Goal: Task Accomplishment & Management: Manage account settings

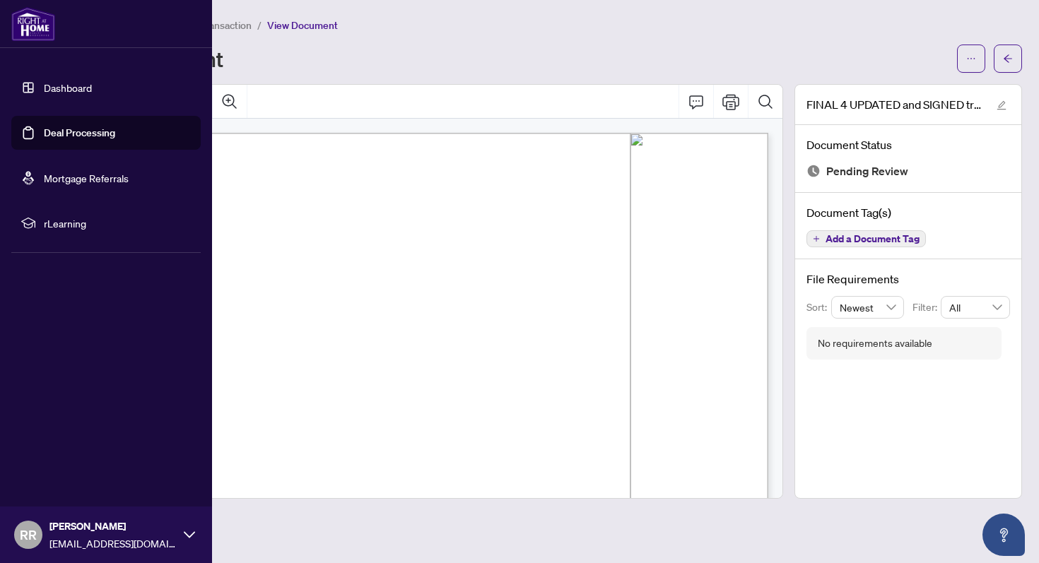
click at [44, 89] on link "Dashboard" at bounding box center [68, 87] width 48 height 13
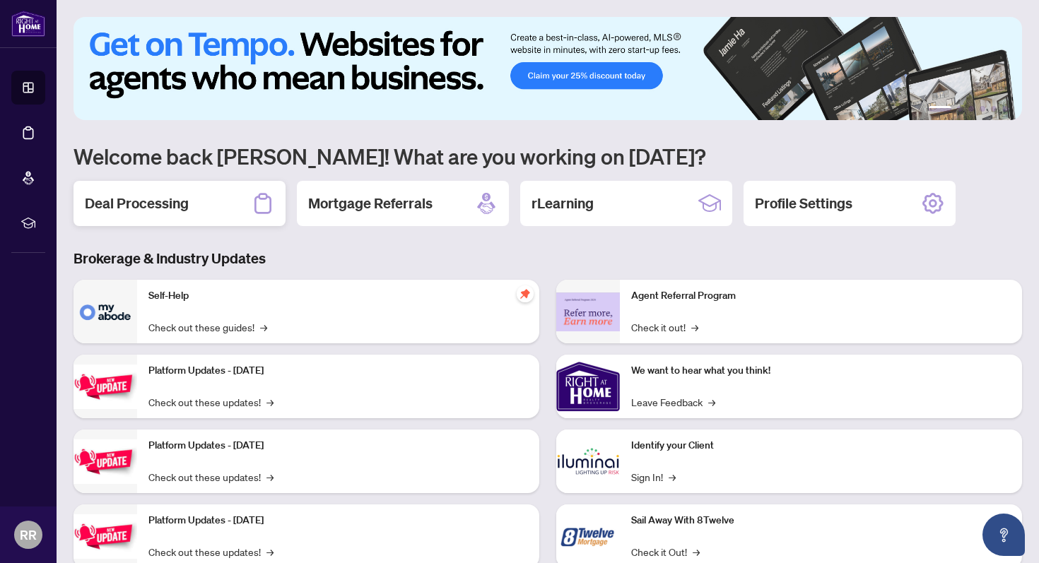
click at [244, 211] on div "Deal Processing" at bounding box center [179, 203] width 212 height 45
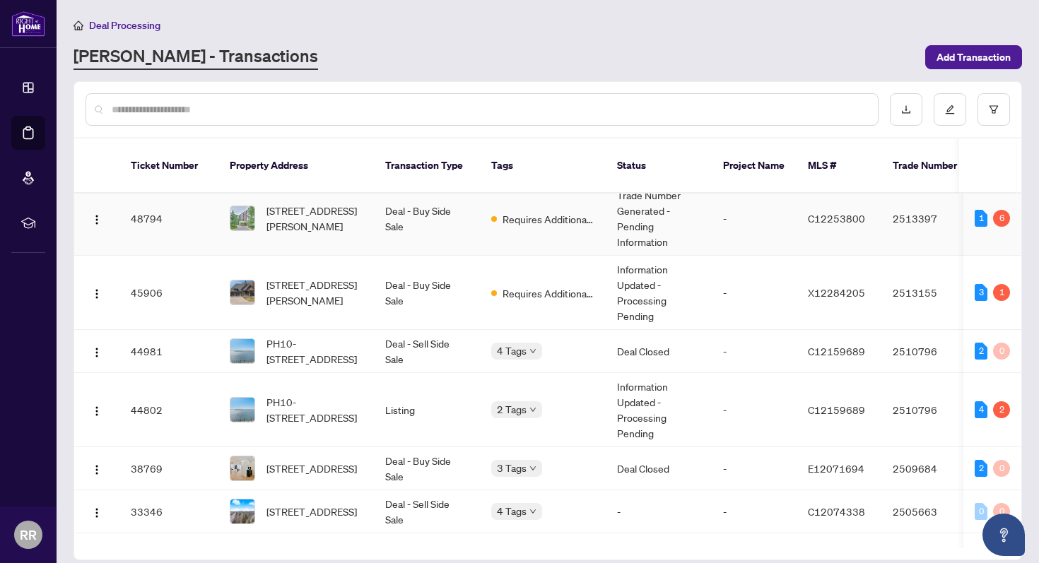
scroll to position [13, 0]
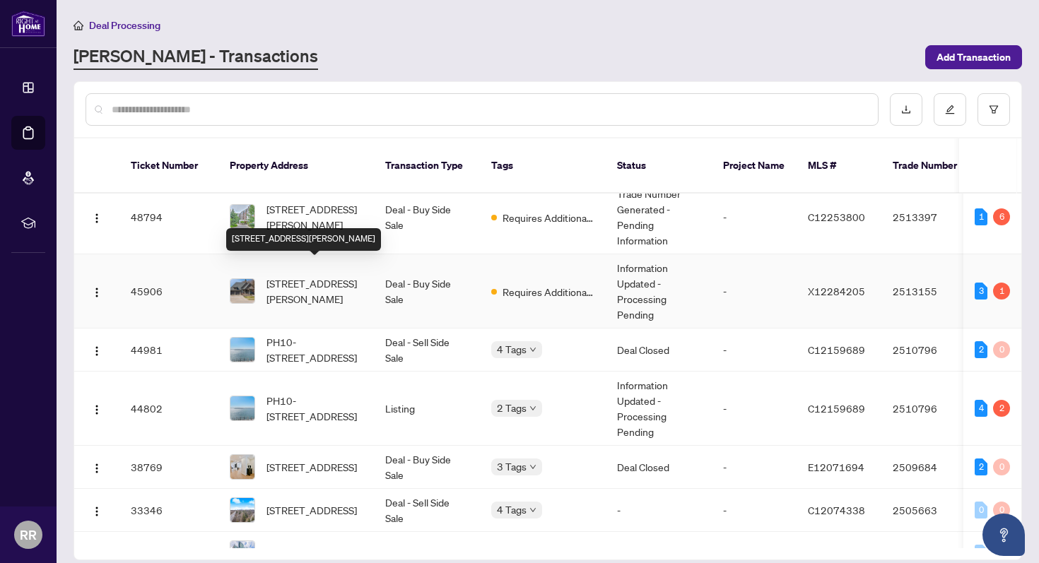
click at [324, 278] on span "[STREET_ADDRESS][PERSON_NAME]" at bounding box center [314, 291] width 96 height 31
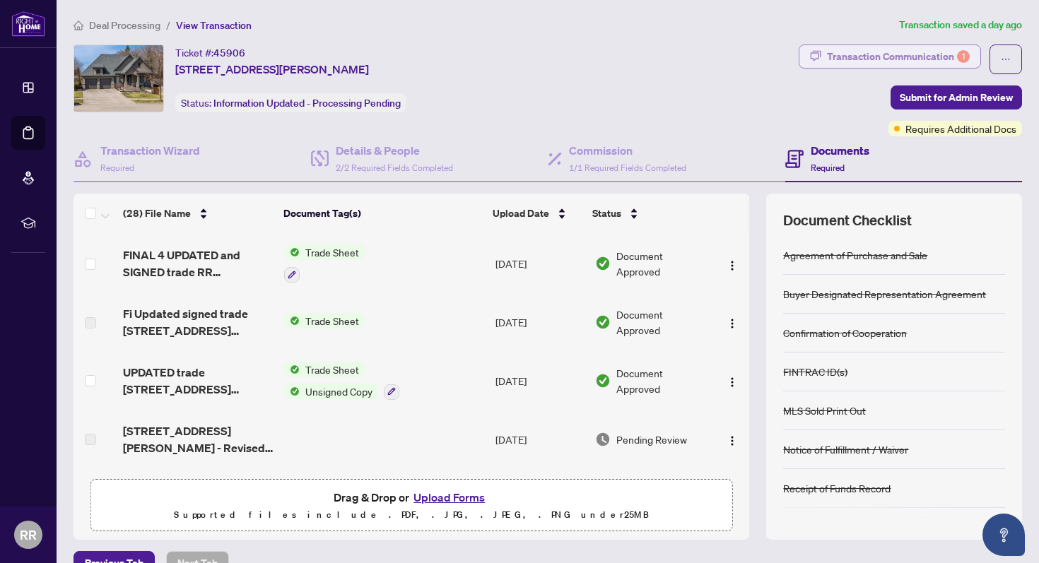
click at [947, 64] on div "Transaction Communication 1" at bounding box center [898, 56] width 143 height 23
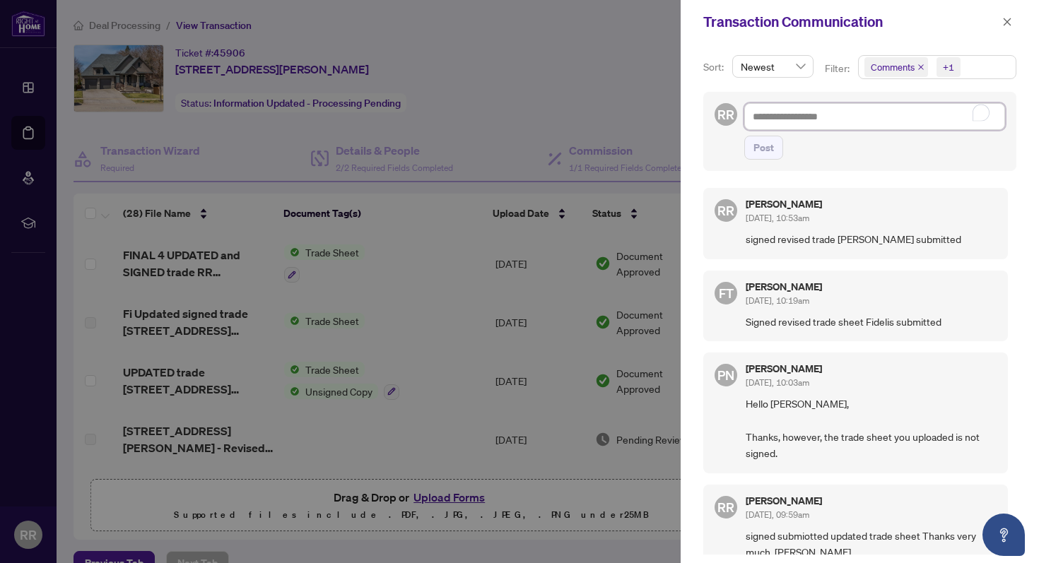
click at [771, 119] on textarea "To enrich screen reader interactions, please activate Accessibility in Grammarl…" at bounding box center [874, 116] width 261 height 27
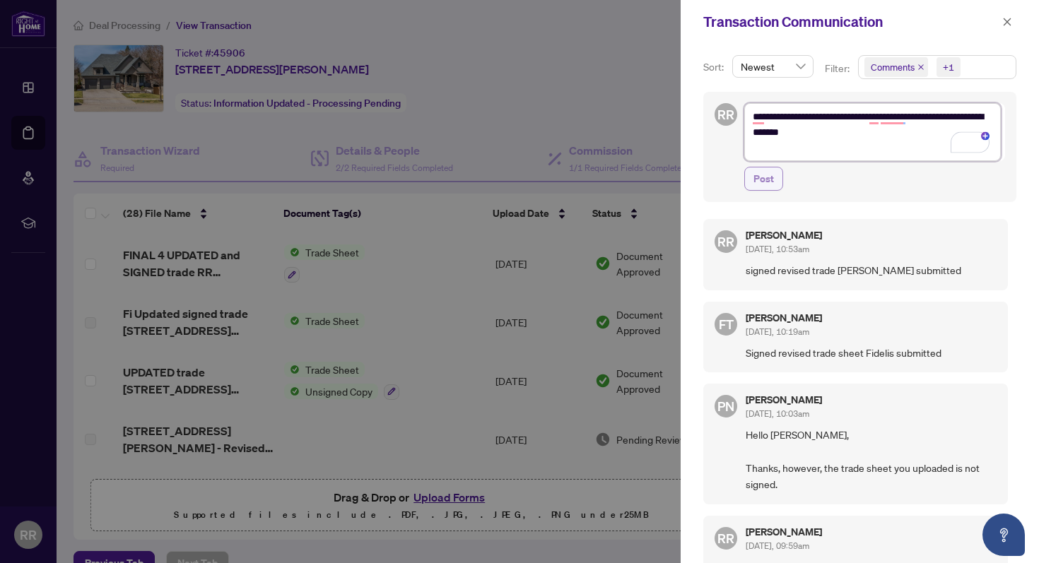
type textarea "**********"
click at [769, 184] on span "Post" at bounding box center [763, 178] width 20 height 23
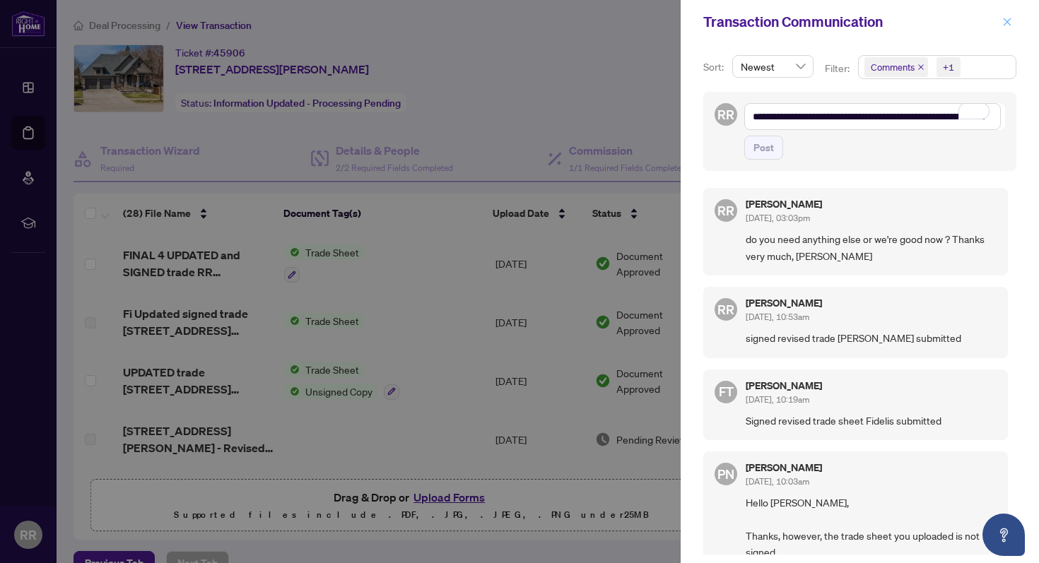
click at [1007, 23] on icon "close" at bounding box center [1007, 22] width 8 height 8
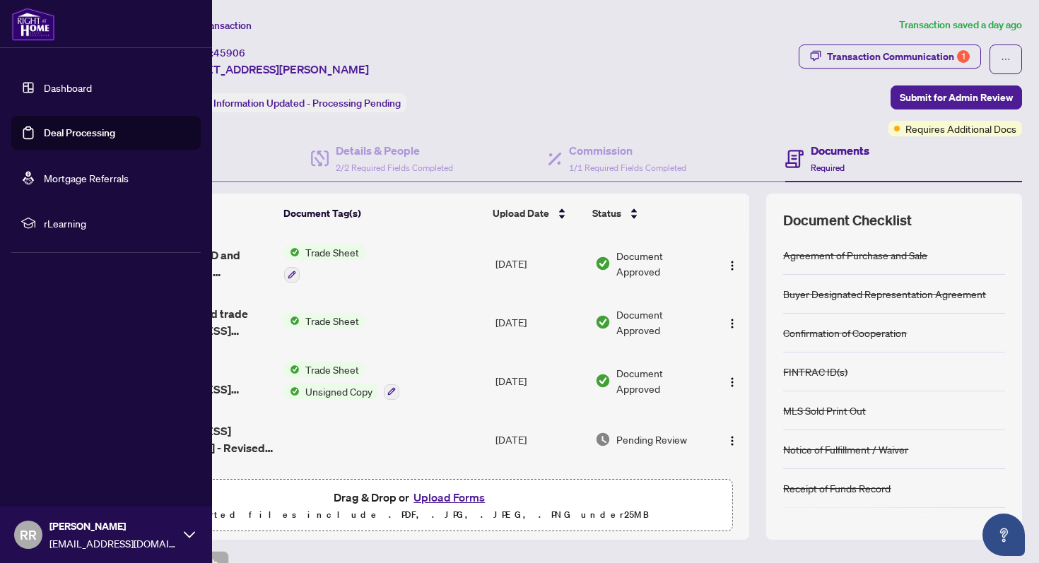
click at [44, 93] on link "Dashboard" at bounding box center [68, 87] width 48 height 13
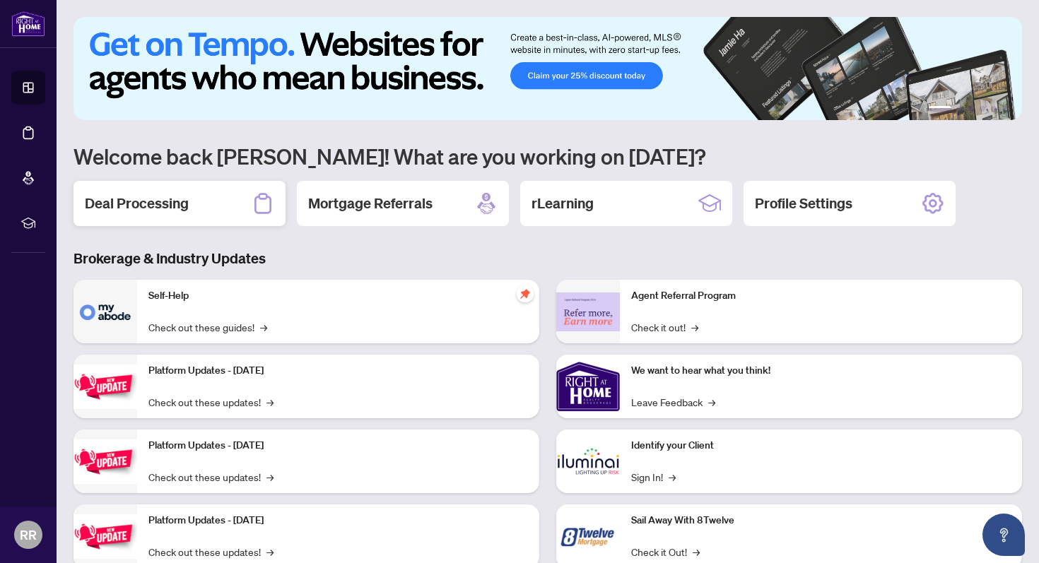
click at [200, 208] on div "Deal Processing" at bounding box center [179, 203] width 212 height 45
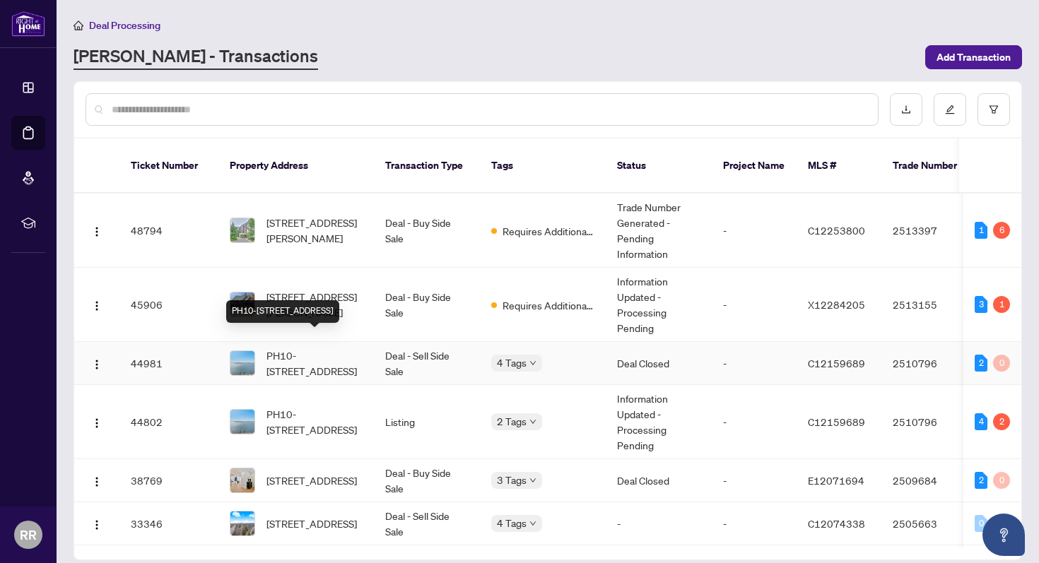
click at [334, 353] on span "PH10-[STREET_ADDRESS]" at bounding box center [314, 363] width 96 height 31
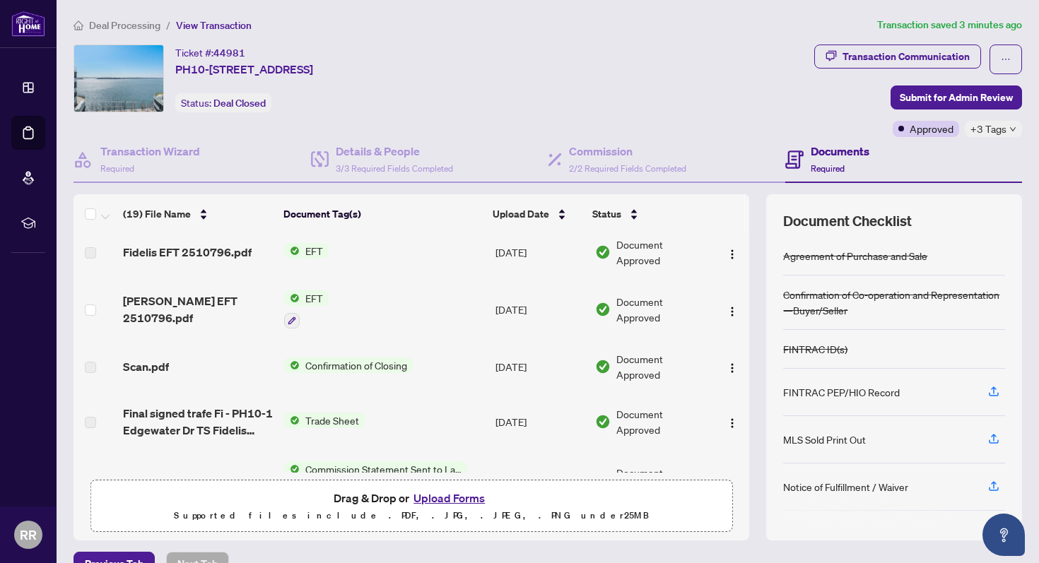
scroll to position [6, 0]
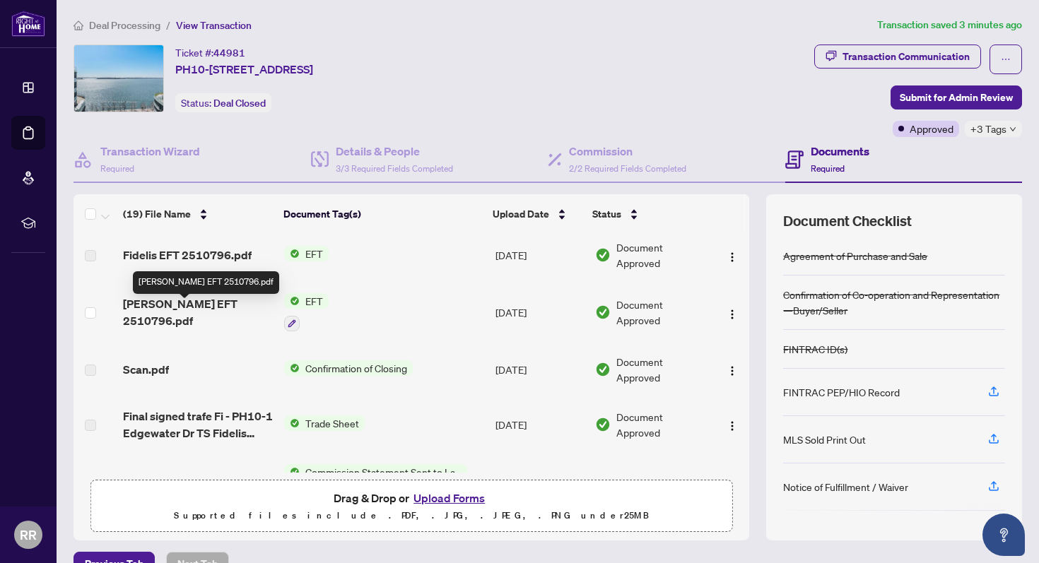
click at [226, 317] on span "[PERSON_NAME] EFT 2510796.pdf" at bounding box center [198, 312] width 150 height 34
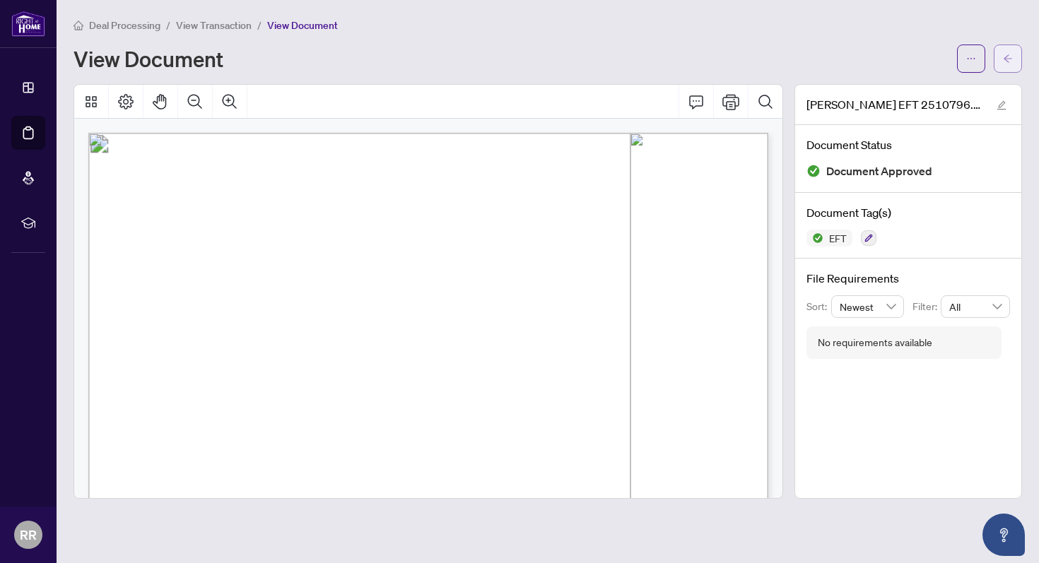
click at [1006, 62] on icon "arrow-left" at bounding box center [1008, 59] width 10 height 10
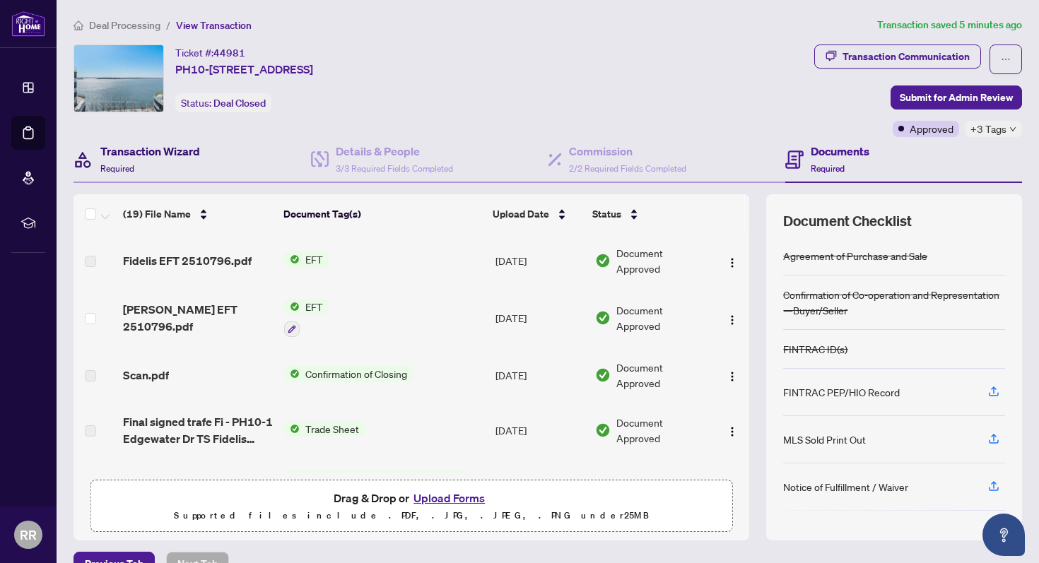
click at [183, 150] on h4 "Transaction Wizard" at bounding box center [150, 151] width 100 height 17
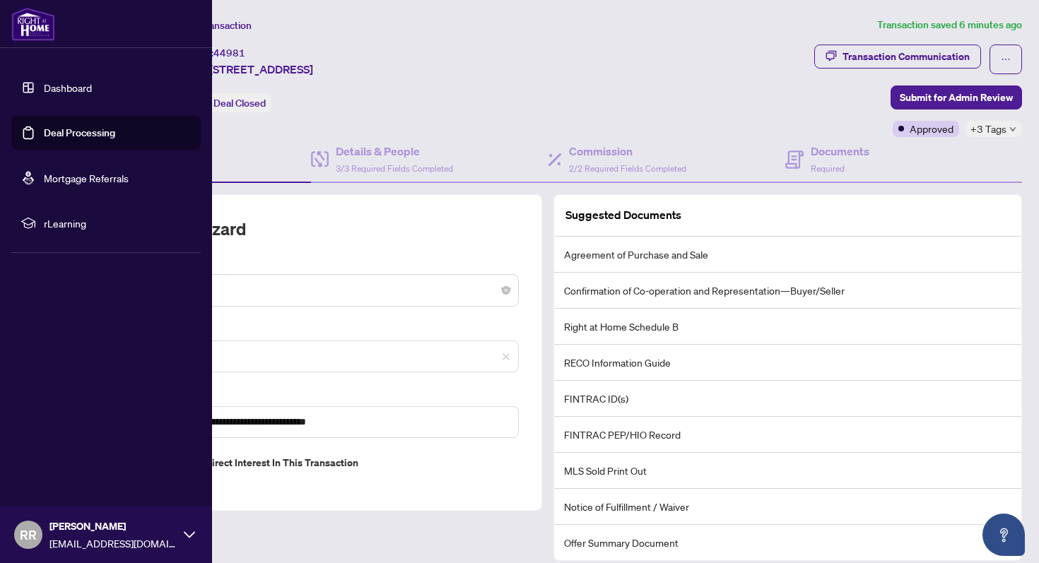
click at [57, 93] on link "Dashboard" at bounding box center [68, 87] width 48 height 13
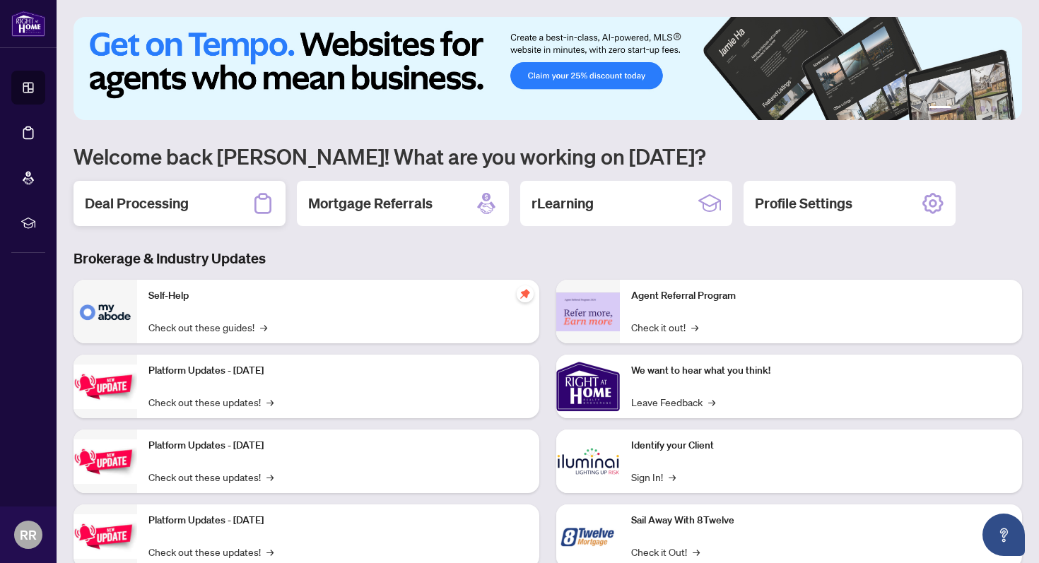
click at [235, 216] on div "Deal Processing" at bounding box center [179, 203] width 212 height 45
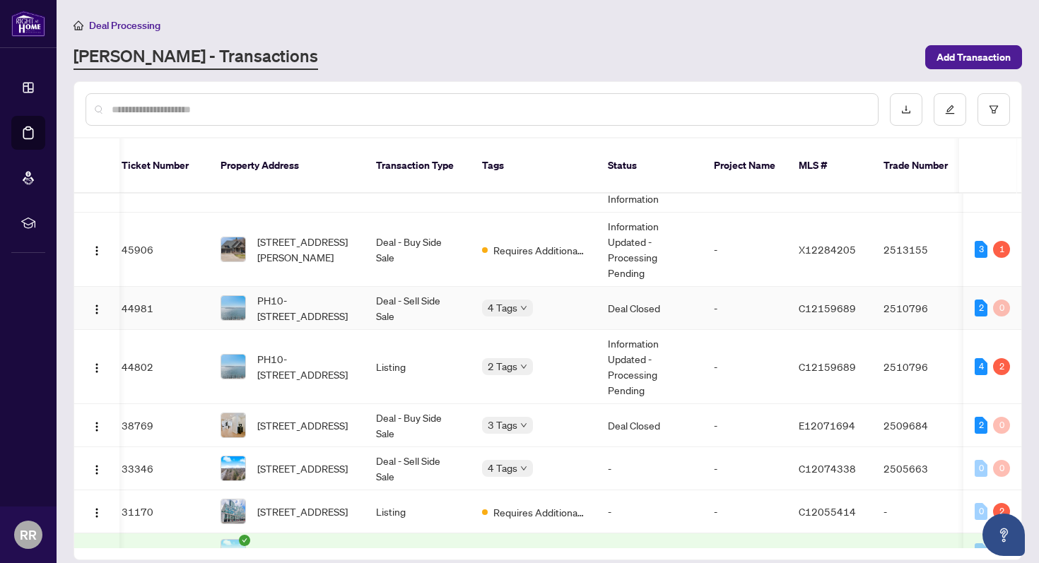
scroll to position [74, 9]
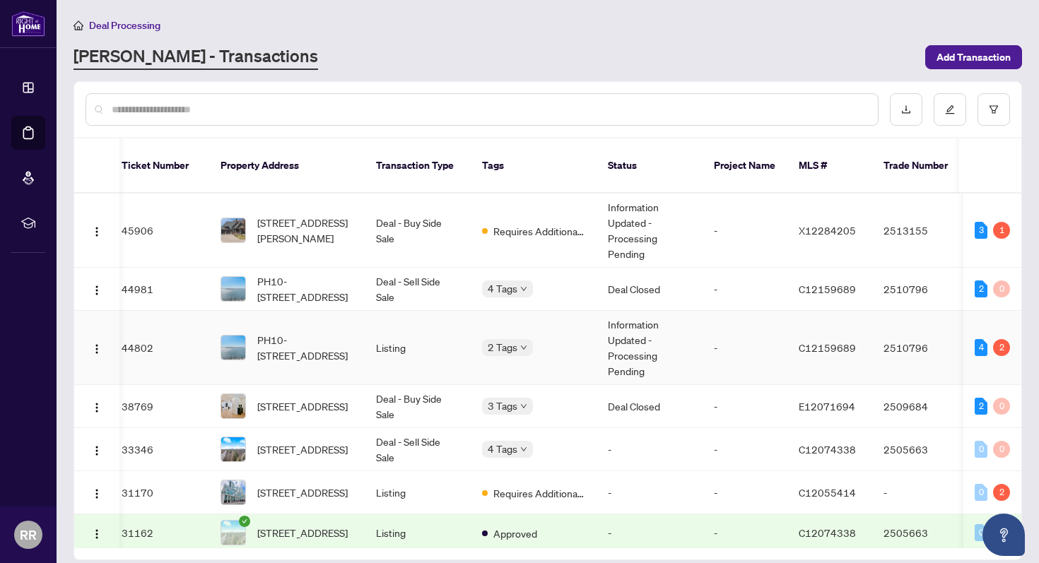
click at [918, 334] on td "2510796" at bounding box center [921, 348] width 99 height 74
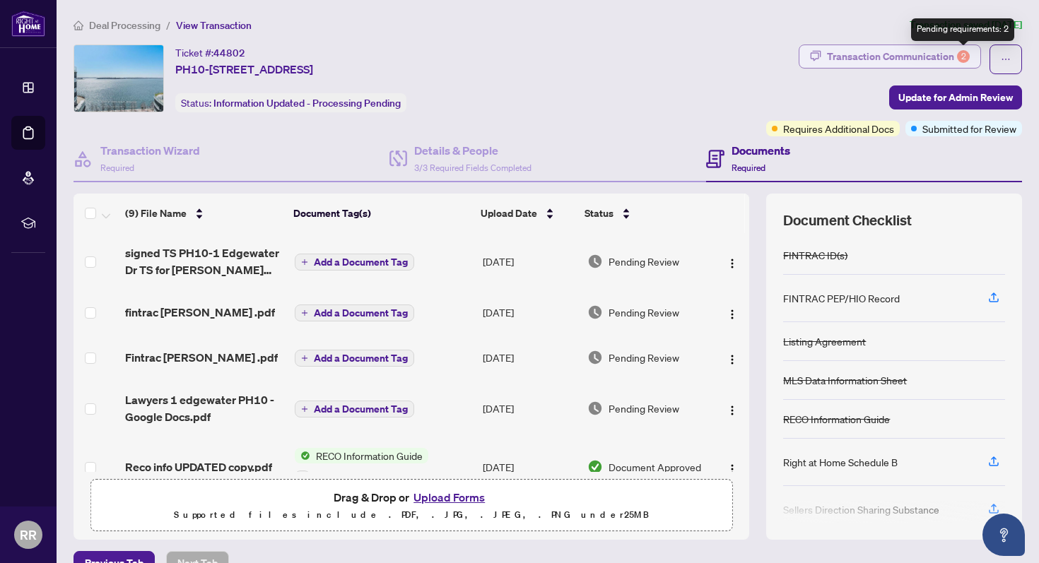
click at [966, 57] on div "2" at bounding box center [963, 56] width 13 height 13
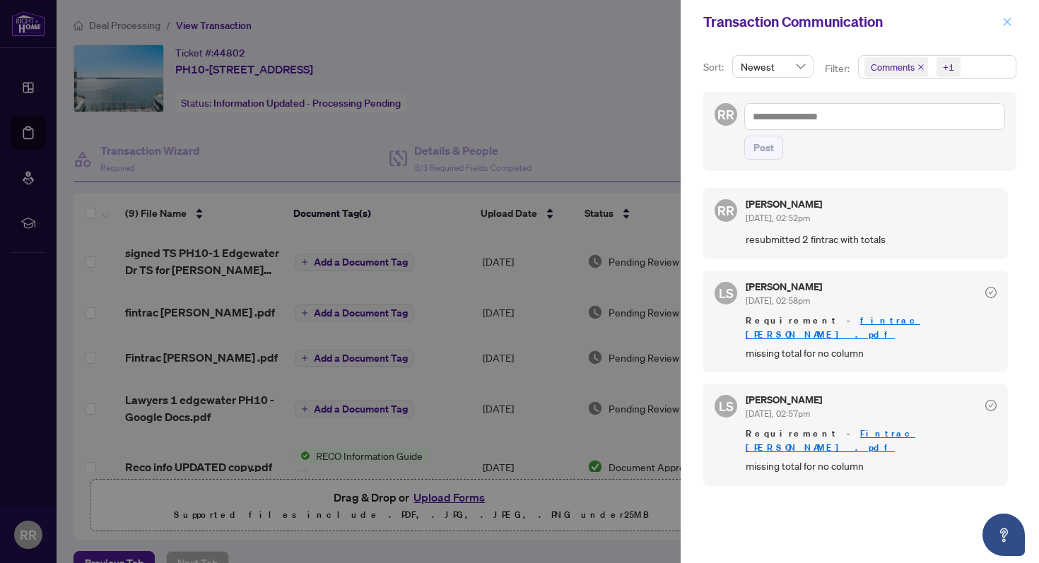
click at [1006, 25] on icon "close" at bounding box center [1007, 22] width 10 height 10
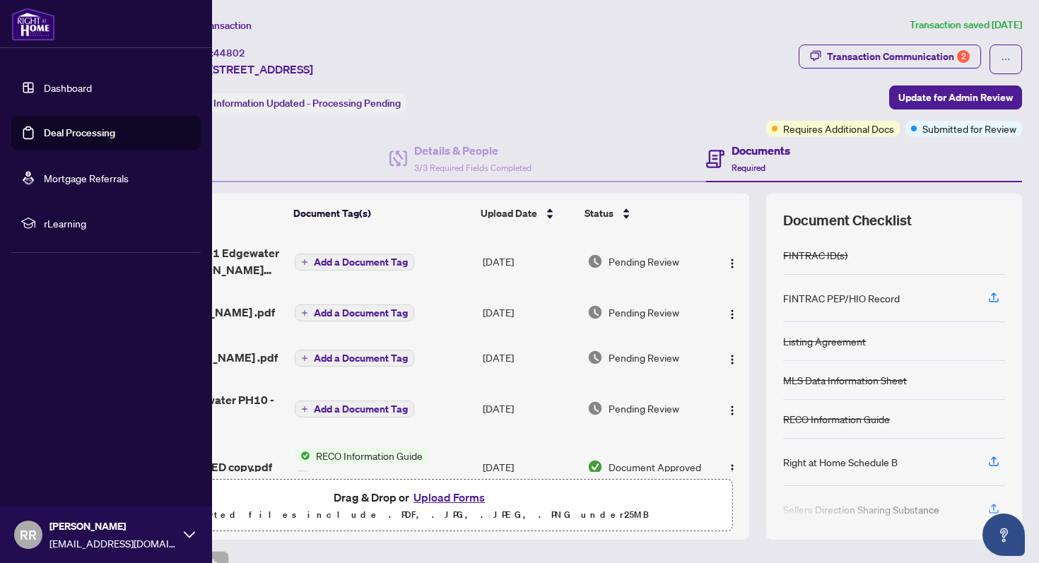
click at [76, 88] on link "Dashboard" at bounding box center [68, 87] width 48 height 13
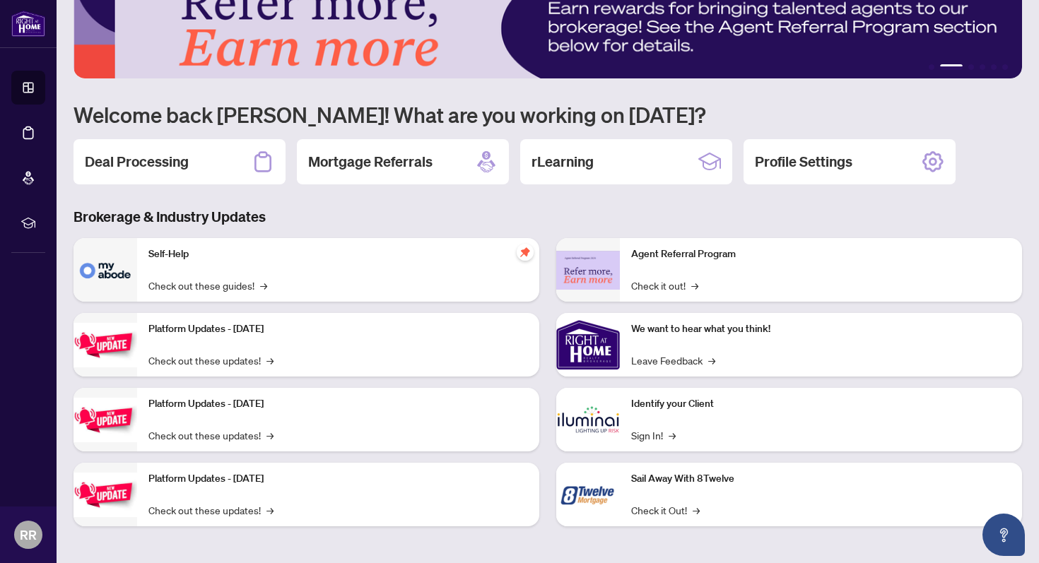
scroll to position [43, 0]
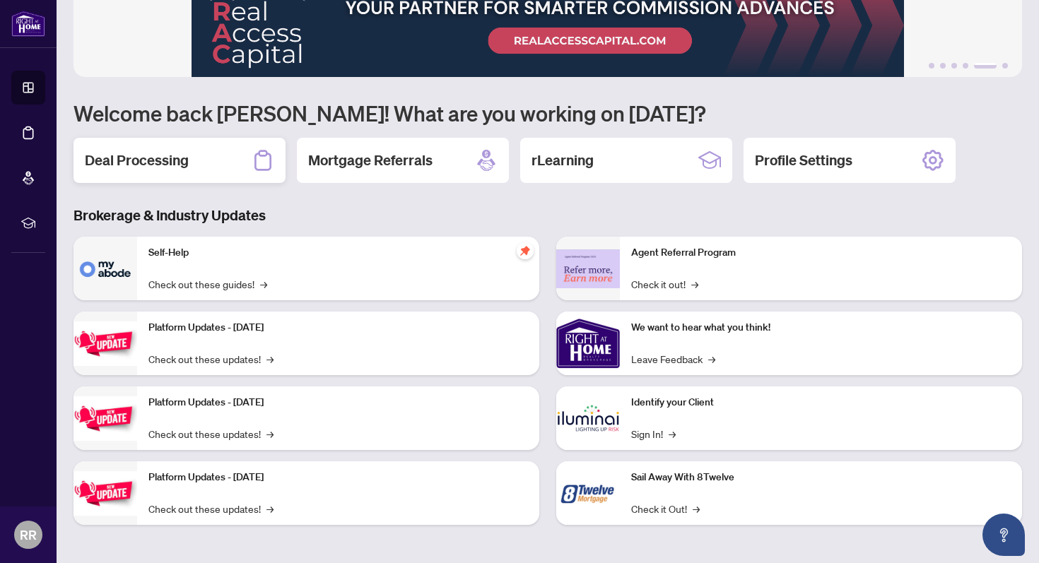
click at [199, 160] on div "Deal Processing" at bounding box center [179, 160] width 212 height 45
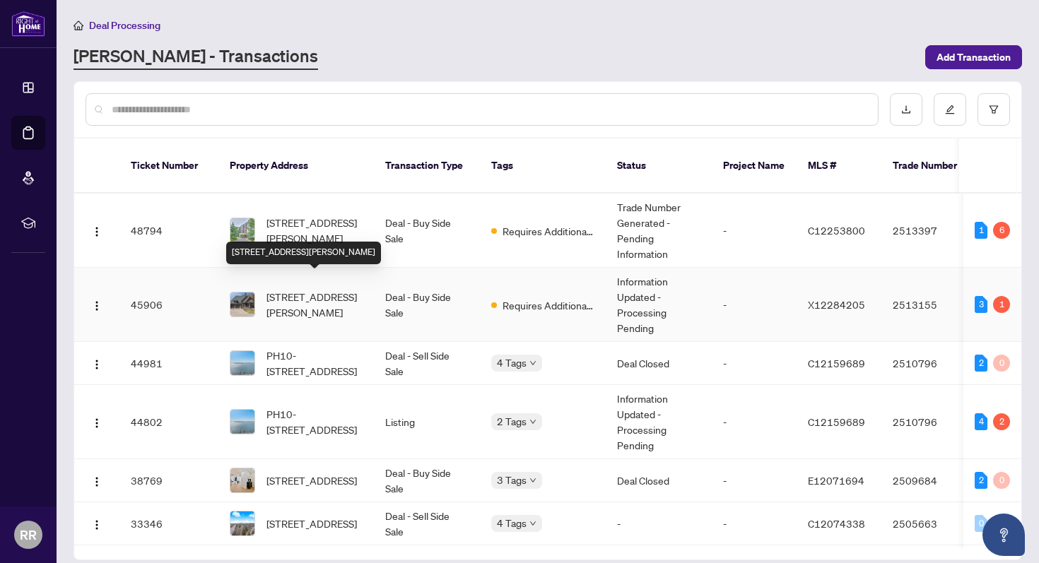
click at [350, 289] on span "[STREET_ADDRESS][PERSON_NAME]" at bounding box center [314, 304] width 96 height 31
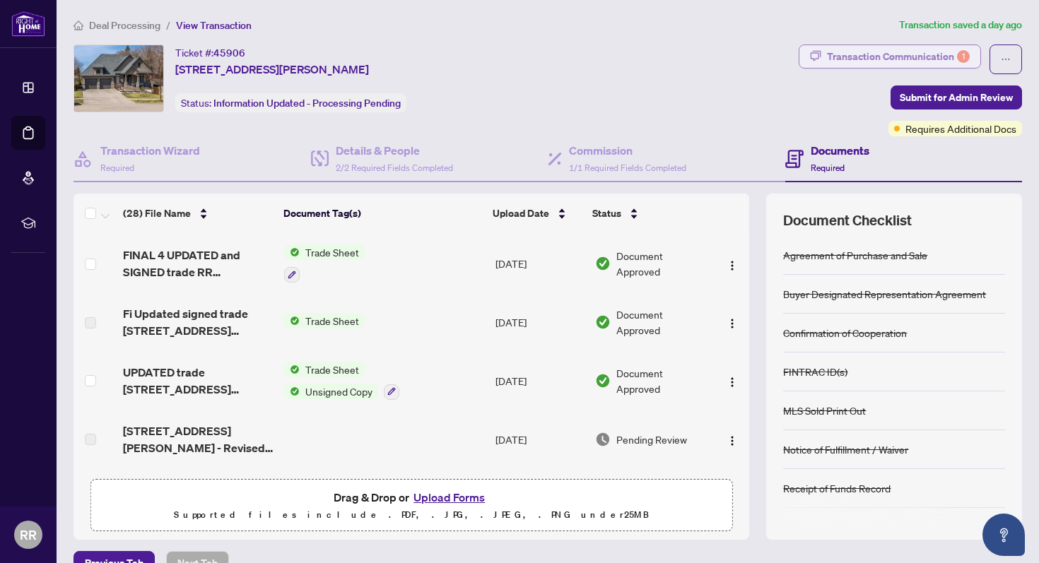
click at [916, 57] on div "Transaction Communication 1" at bounding box center [898, 56] width 143 height 23
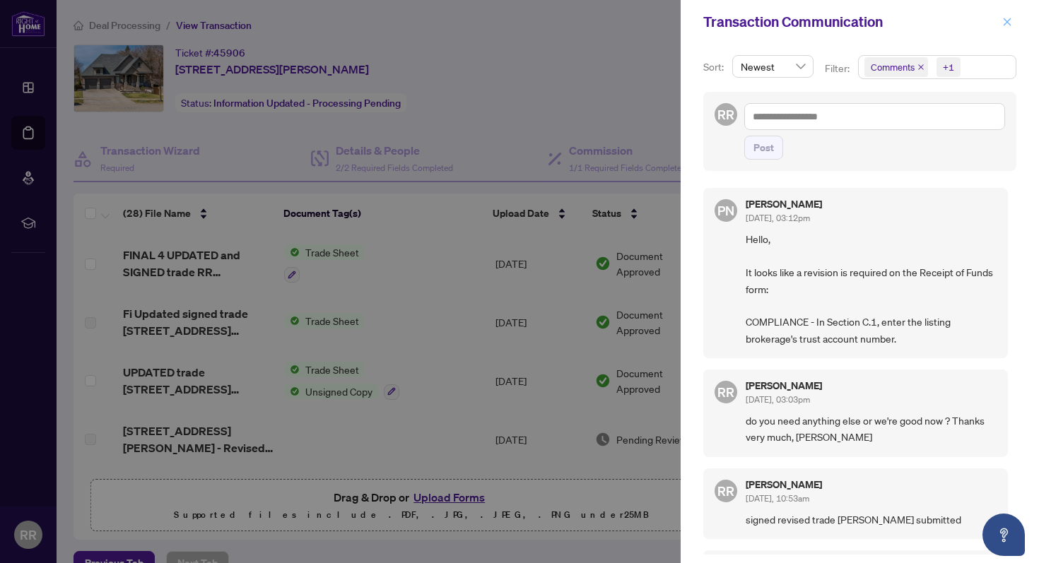
click at [1008, 22] on icon "close" at bounding box center [1007, 22] width 10 height 10
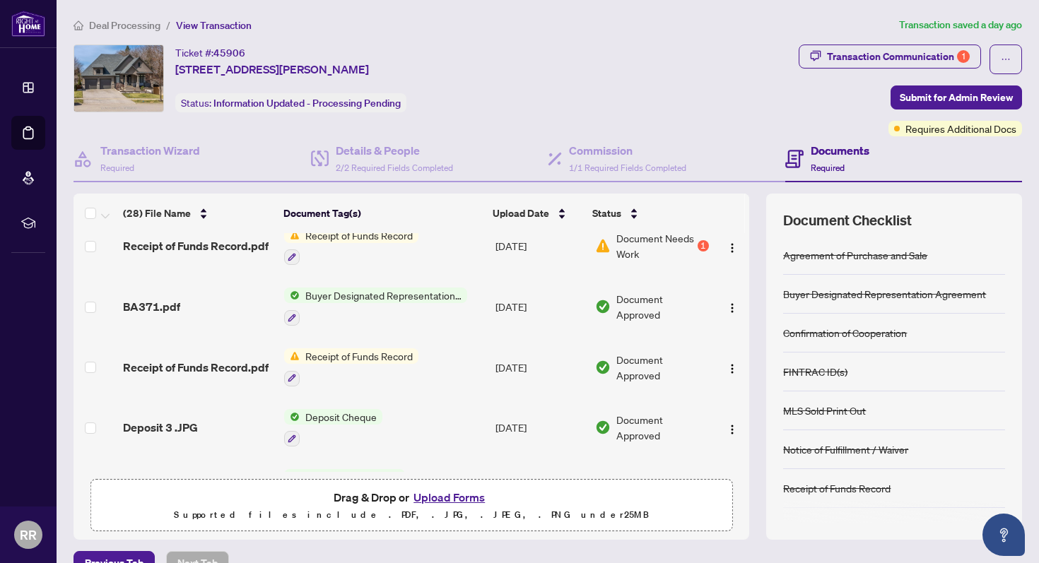
scroll to position [323, 0]
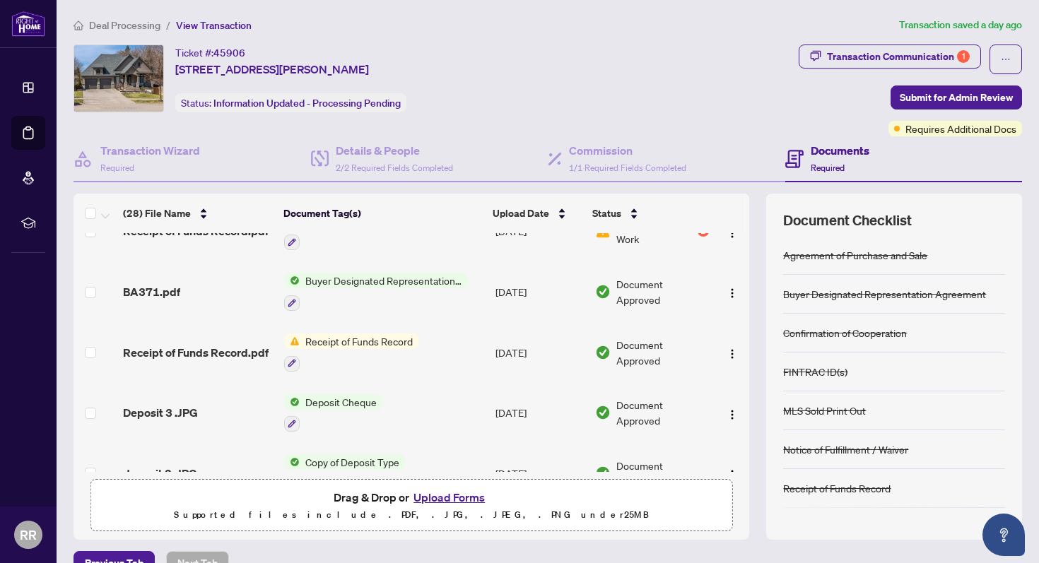
click at [226, 357] on td "Receipt of Funds Record.pdf" at bounding box center [197, 352] width 161 height 61
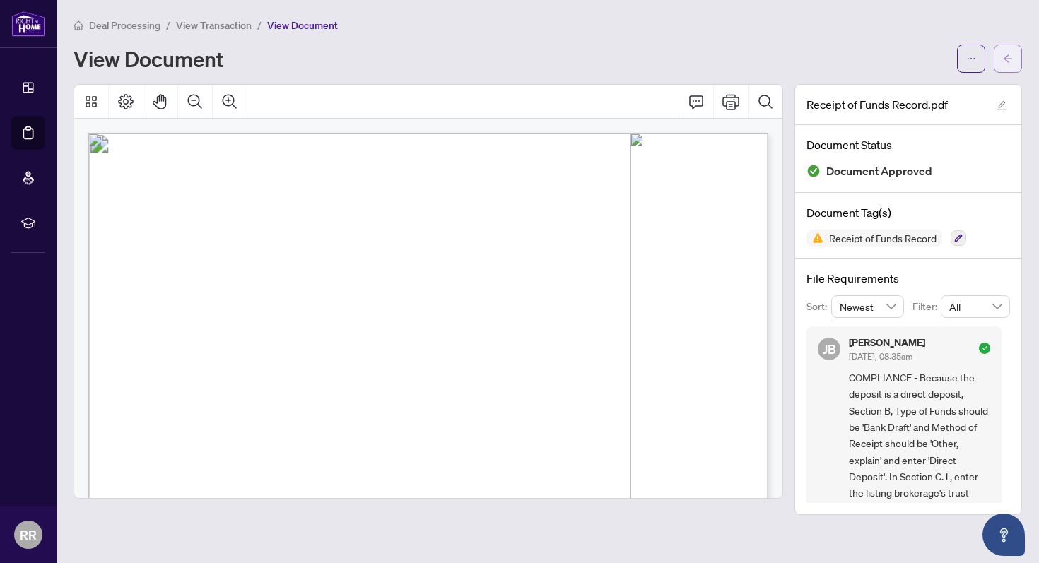
click at [1008, 60] on icon "arrow-left" at bounding box center [1008, 59] width 10 height 10
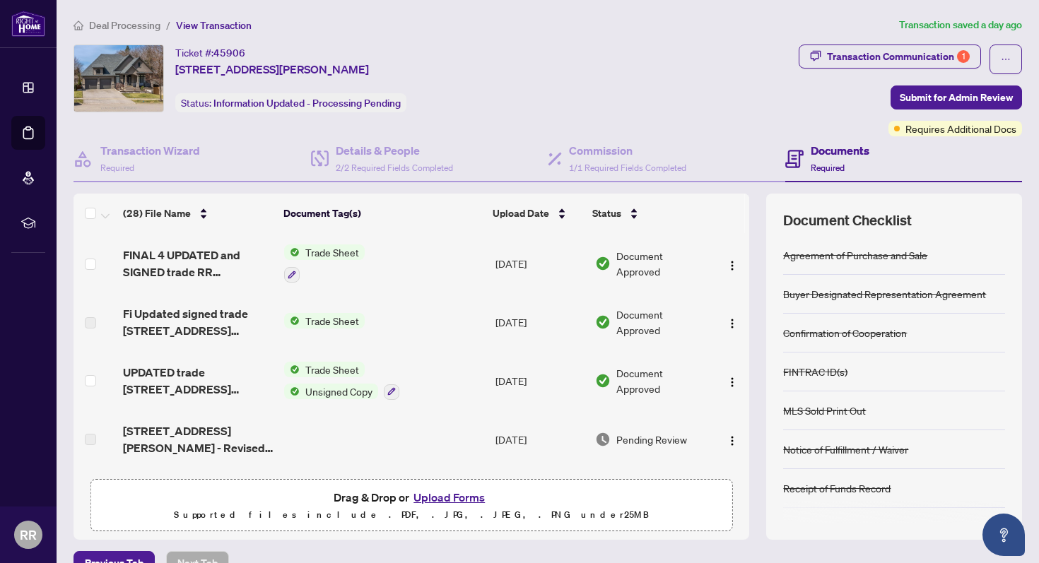
click at [463, 492] on button "Upload Forms" at bounding box center [449, 497] width 80 height 18
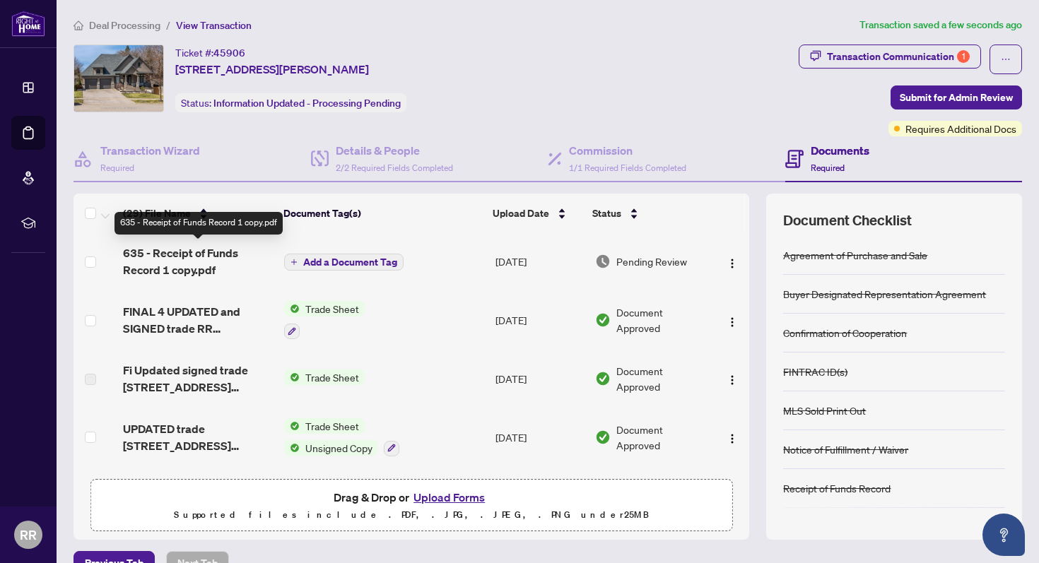
click at [212, 263] on span "635 - Receipt of Funds Record 1 copy.pdf" at bounding box center [198, 261] width 150 height 34
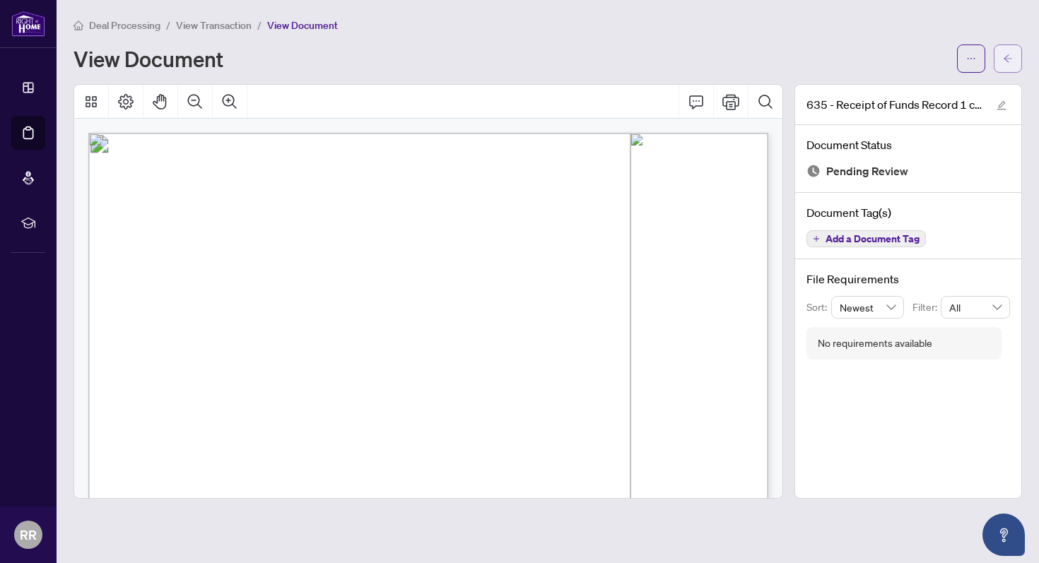
click at [1003, 64] on span "button" at bounding box center [1008, 58] width 10 height 23
